Goal: Communication & Community: Answer question/provide support

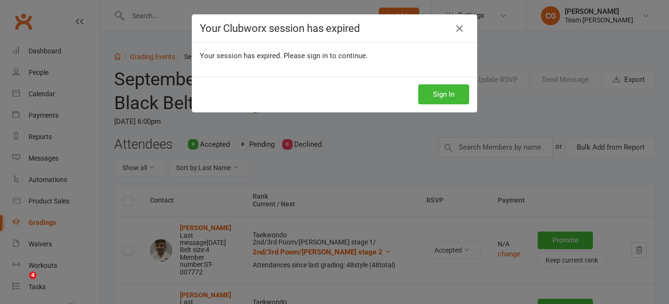
click at [445, 92] on button "Sign In" at bounding box center [443, 94] width 51 height 20
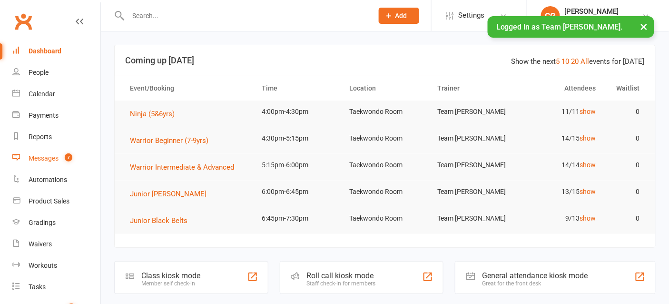
click at [49, 157] on div "Messages" at bounding box center [44, 158] width 30 height 8
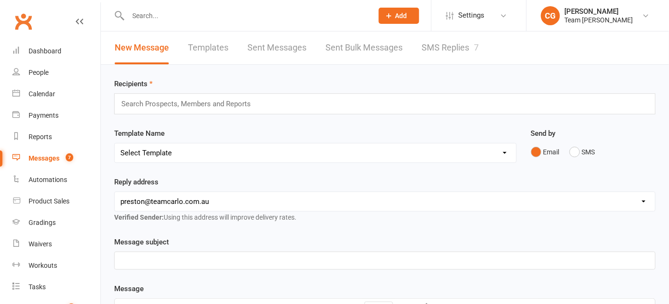
click at [464, 40] on link "SMS Replies 7" at bounding box center [450, 47] width 57 height 33
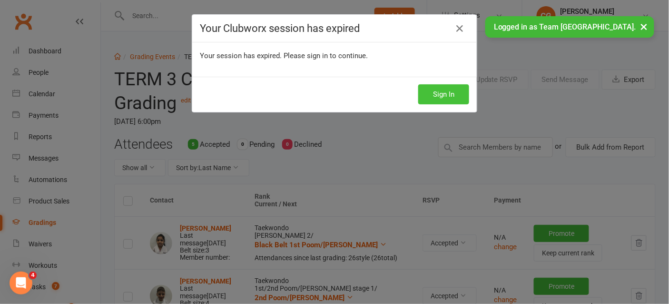
click at [447, 94] on button "Sign In" at bounding box center [443, 94] width 51 height 20
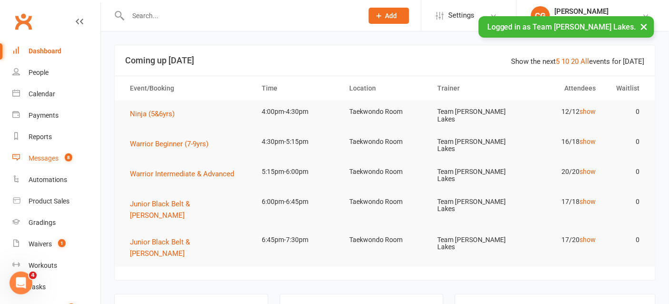
click at [55, 158] on div "Messages" at bounding box center [44, 158] width 30 height 8
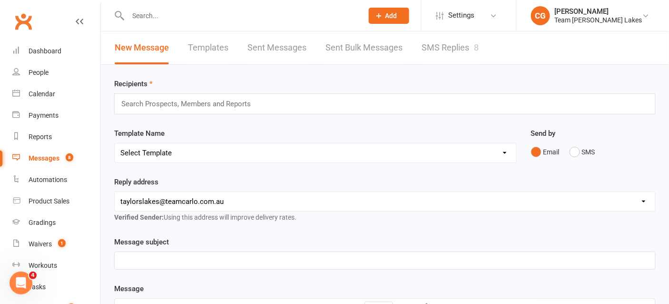
click at [451, 54] on link "SMS Replies 8" at bounding box center [450, 47] width 57 height 33
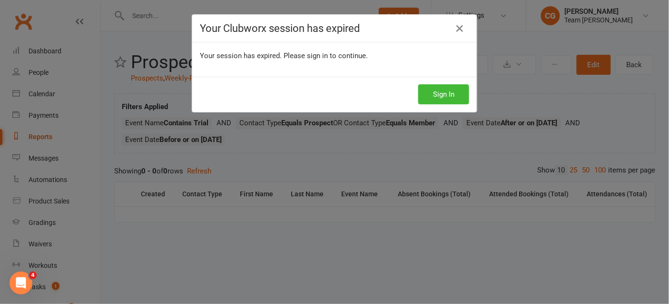
click at [620, 21] on div "Your Clubworx session has expired Your session has expired. Please sign in to c…" at bounding box center [334, 152] width 669 height 304
